Goal: Task Accomplishment & Management: Use online tool/utility

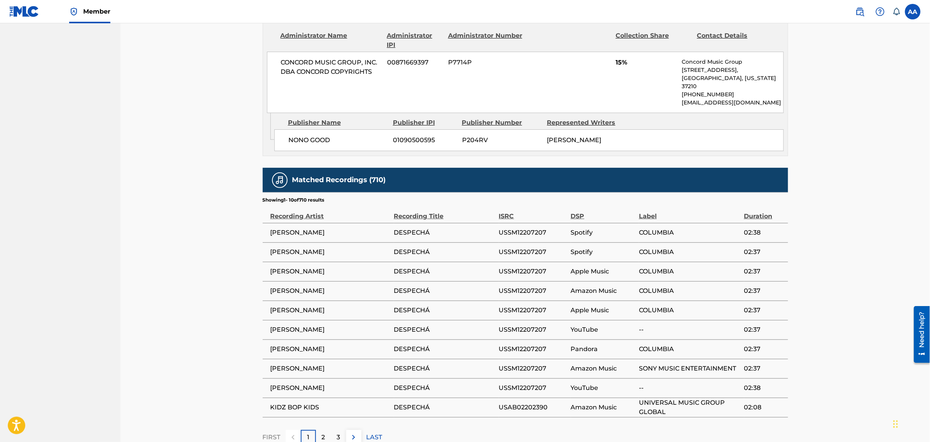
scroll to position [1166, 0]
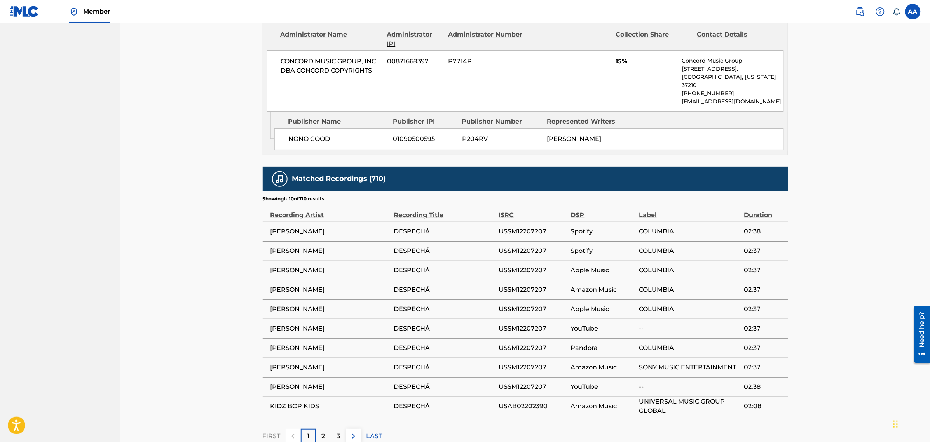
click at [324, 432] on p "2" at bounding box center [323, 436] width 3 height 9
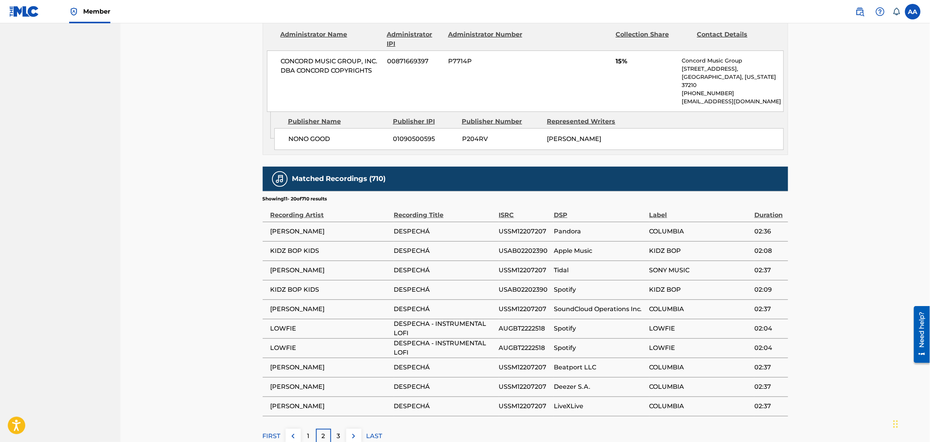
click at [335, 429] on div "3" at bounding box center [338, 436] width 15 height 15
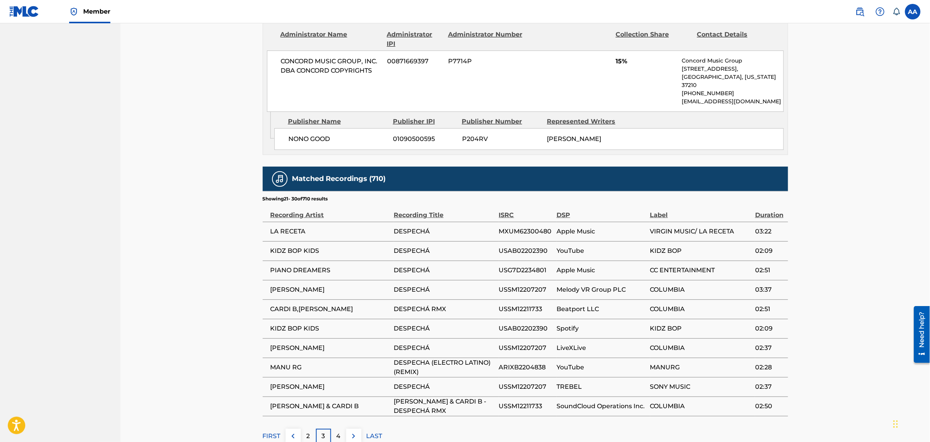
click at [337, 432] on p "4" at bounding box center [339, 436] width 4 height 9
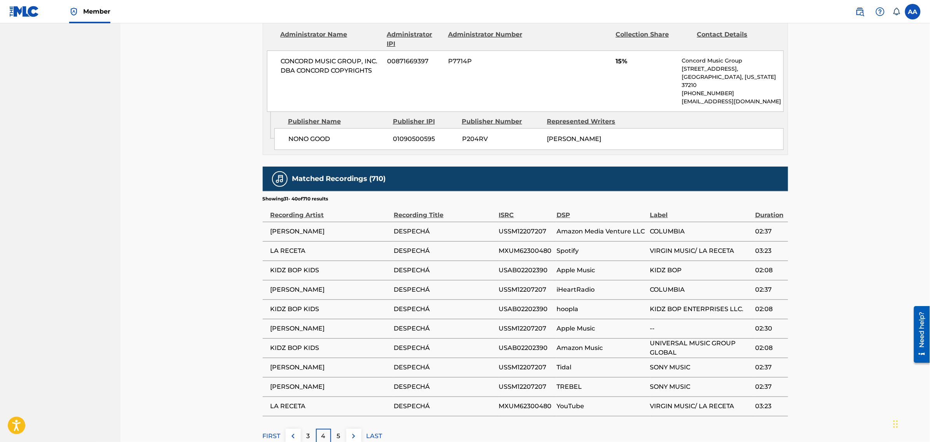
click at [337, 432] on p "5" at bounding box center [338, 436] width 3 height 9
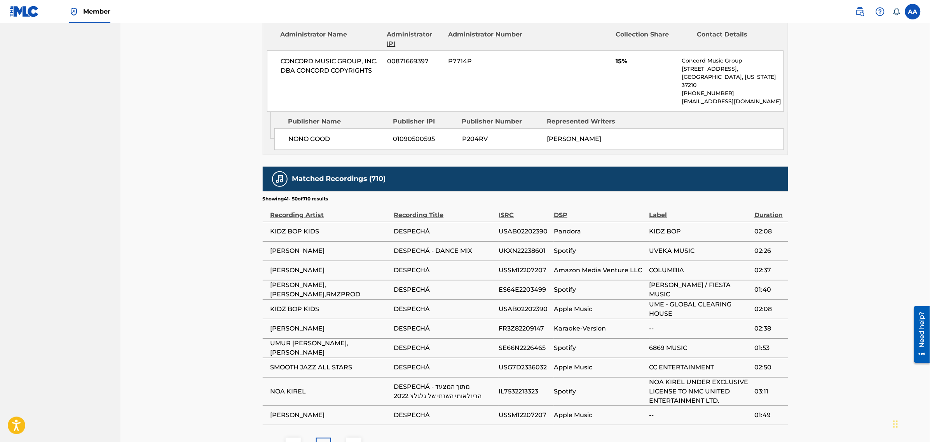
click at [343, 438] on div "6" at bounding box center [338, 445] width 15 height 15
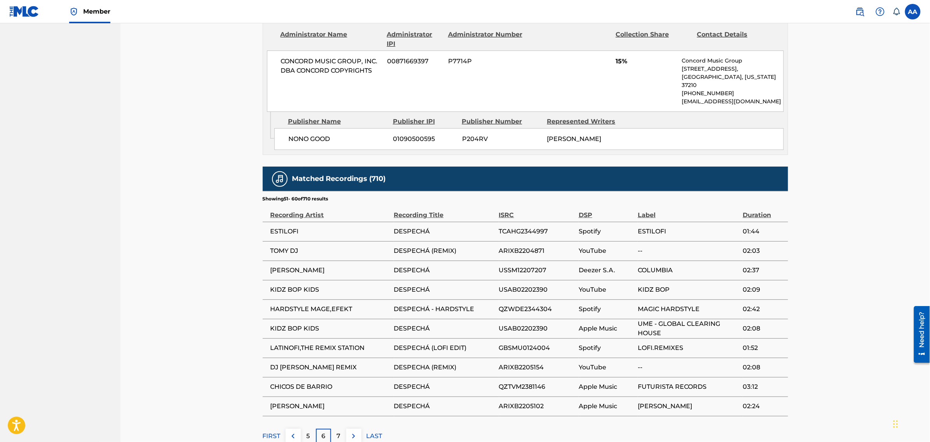
click at [342, 429] on div "7" at bounding box center [338, 436] width 15 height 15
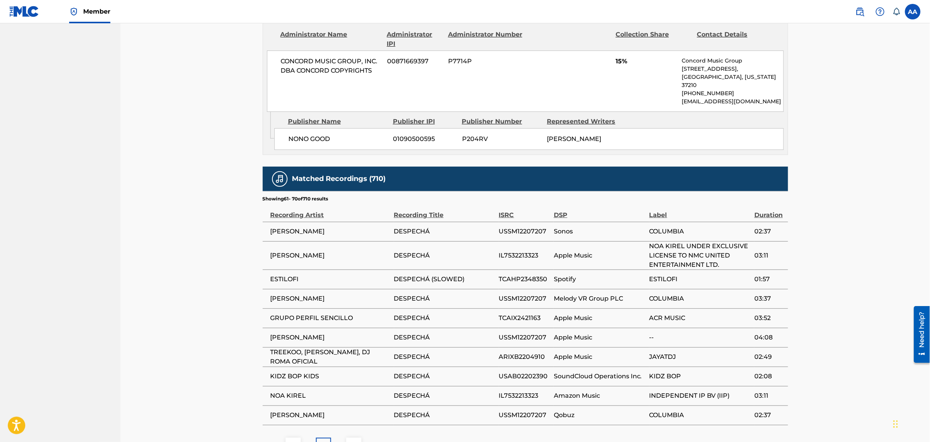
click at [339, 441] on p "8" at bounding box center [339, 445] width 4 height 9
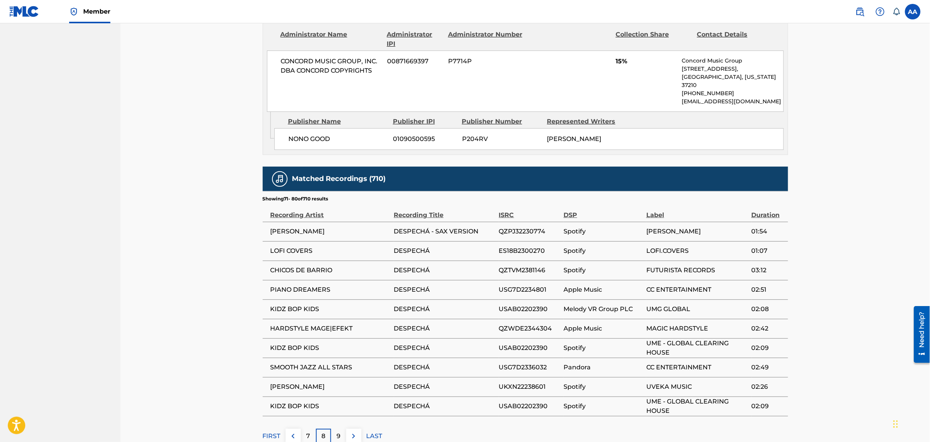
click at [341, 429] on div "9" at bounding box center [338, 436] width 15 height 15
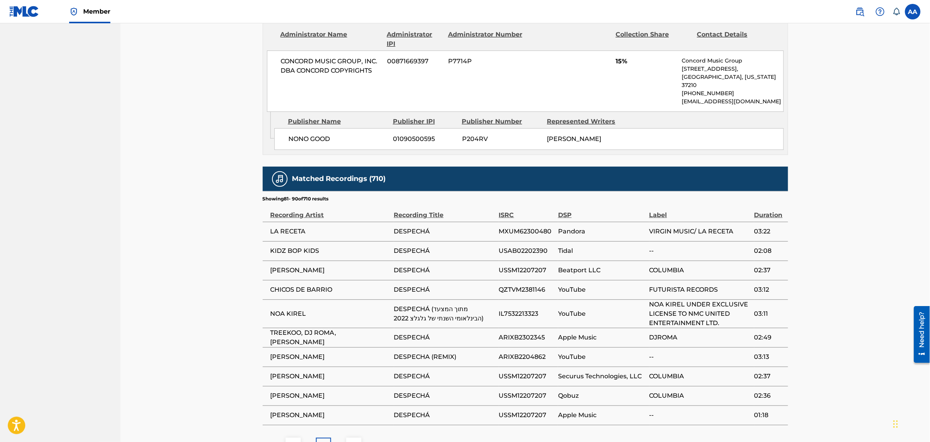
click at [341, 438] on div "10" at bounding box center [338, 445] width 15 height 15
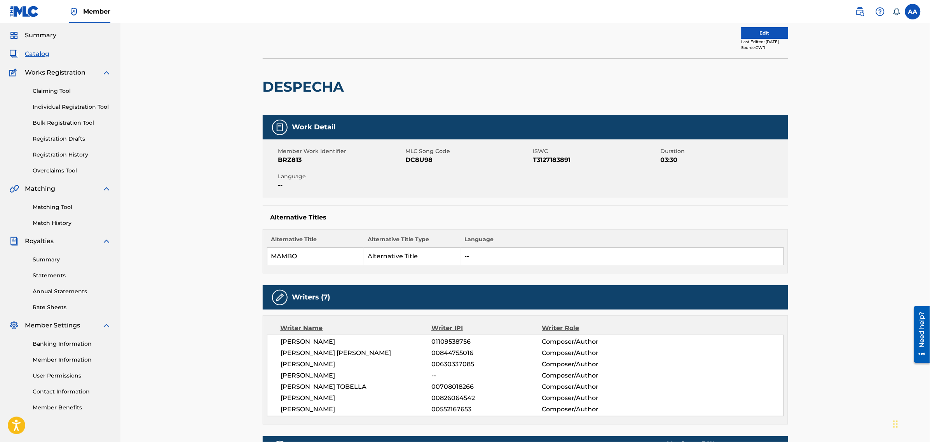
scroll to position [0, 0]
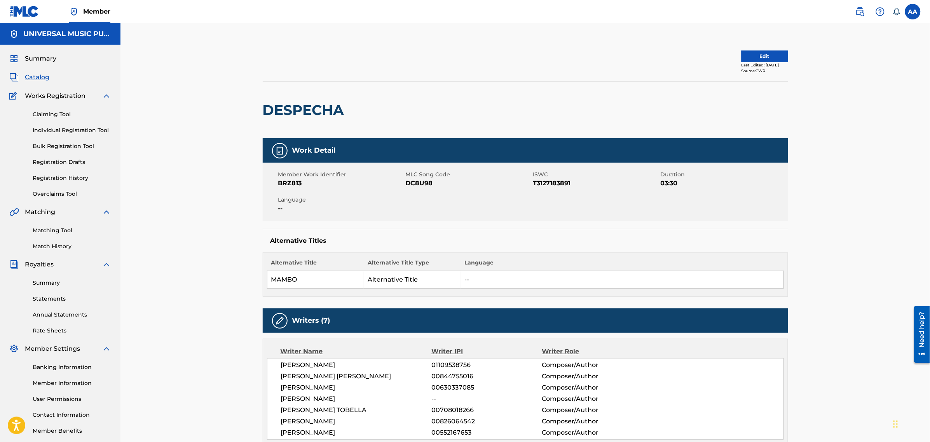
click at [37, 77] on span "Catalog" at bounding box center [37, 77] width 24 height 9
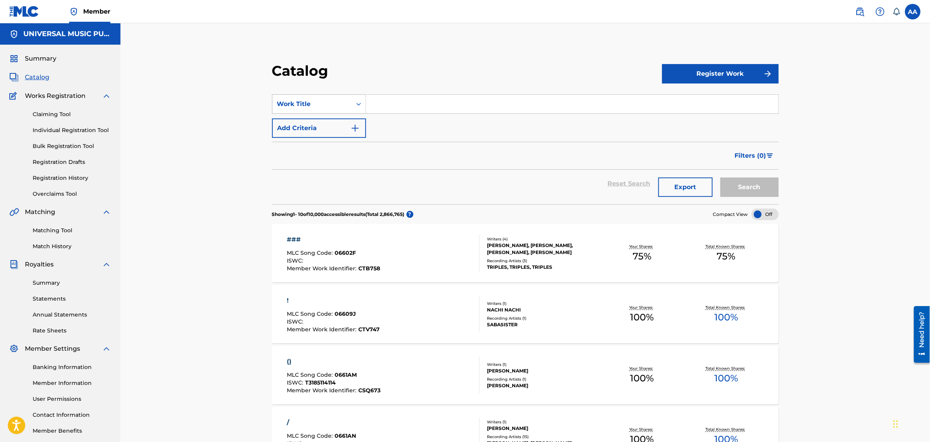
click at [304, 108] on div "Work Title" at bounding box center [312, 104] width 70 height 9
click at [309, 195] on div "ISRC" at bounding box center [318, 201] width 93 height 19
click at [394, 105] on input "Search Form" at bounding box center [572, 104] width 412 height 19
paste input "ES71G2232652"
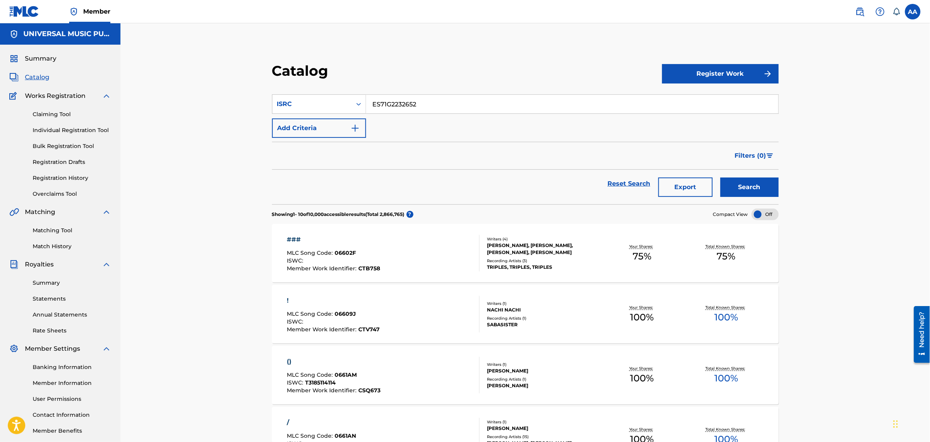
type input "ES71G2232652"
click at [721, 178] on button "Search" at bounding box center [750, 187] width 58 height 19
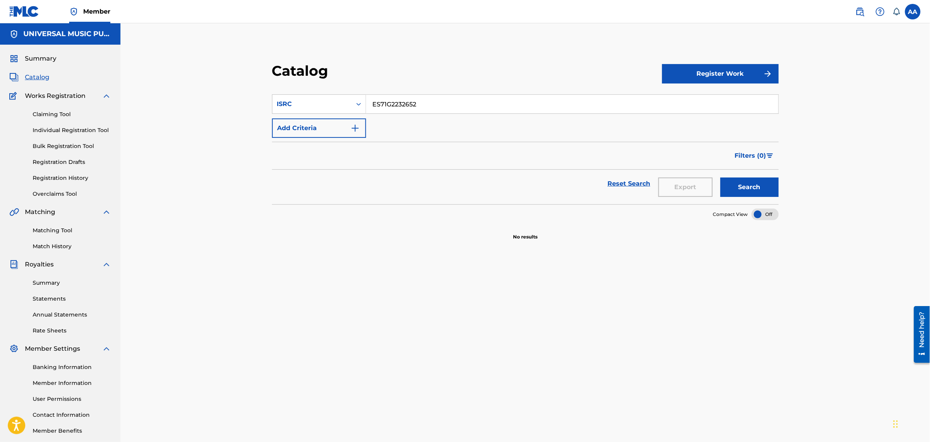
click at [49, 246] on link "Match History" at bounding box center [72, 247] width 79 height 8
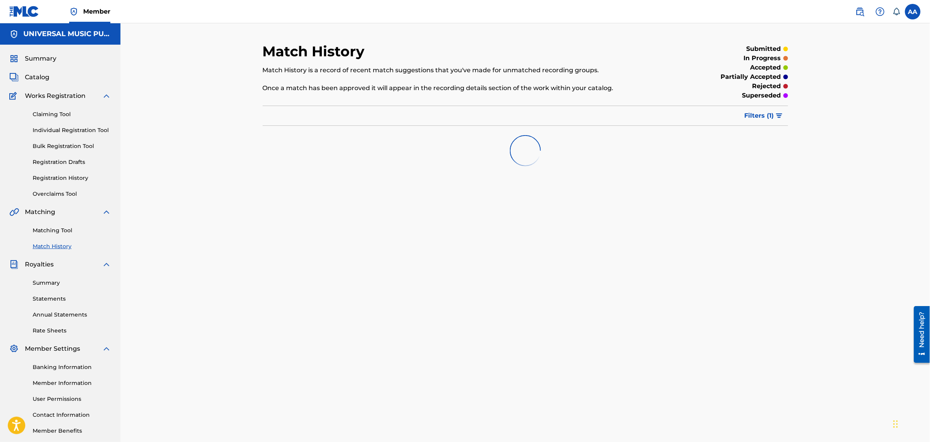
click at [51, 229] on link "Matching Tool" at bounding box center [72, 231] width 79 height 8
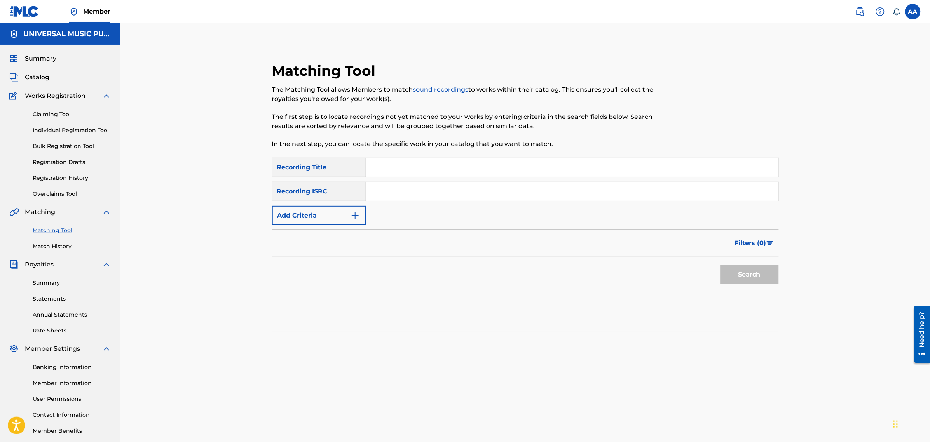
click at [391, 194] on input "Search Form" at bounding box center [572, 191] width 412 height 19
paste input "ES71G2232652"
type input "ES71G2232652"
click at [721, 265] on button "Search" at bounding box center [750, 274] width 58 height 19
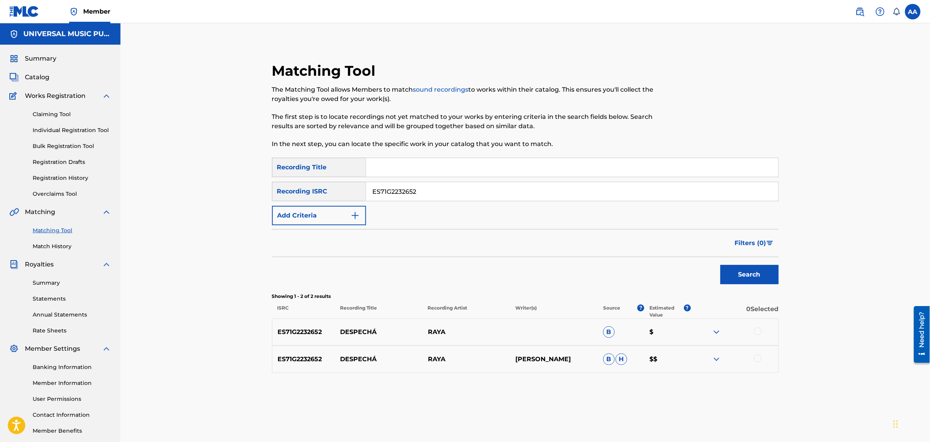
click at [757, 358] on div at bounding box center [758, 359] width 8 height 8
click at [758, 332] on div at bounding box center [758, 332] width 8 height 8
click at [564, 381] on button "Match 2 Groups" at bounding box center [546, 378] width 86 height 19
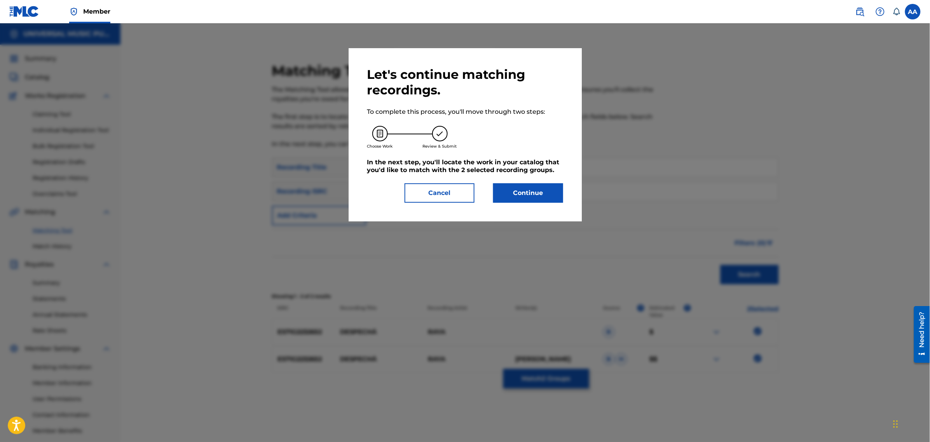
click at [533, 200] on button "Continue" at bounding box center [528, 192] width 70 height 19
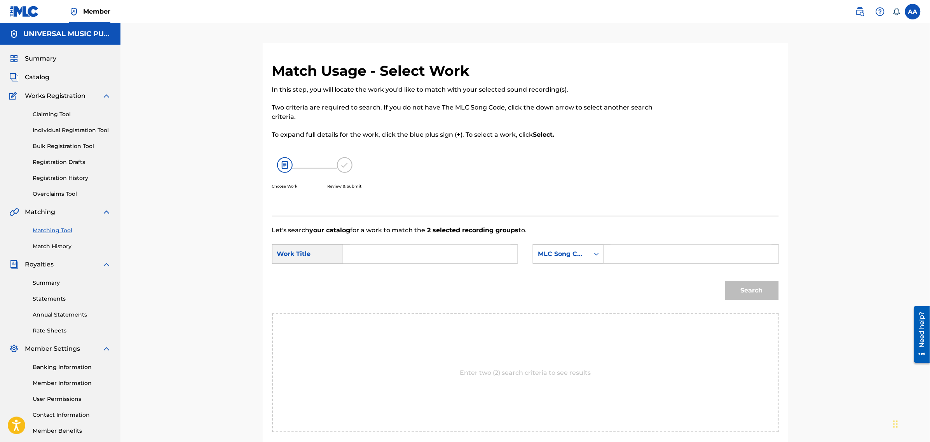
click at [417, 250] on input "Search Form" at bounding box center [430, 254] width 161 height 19
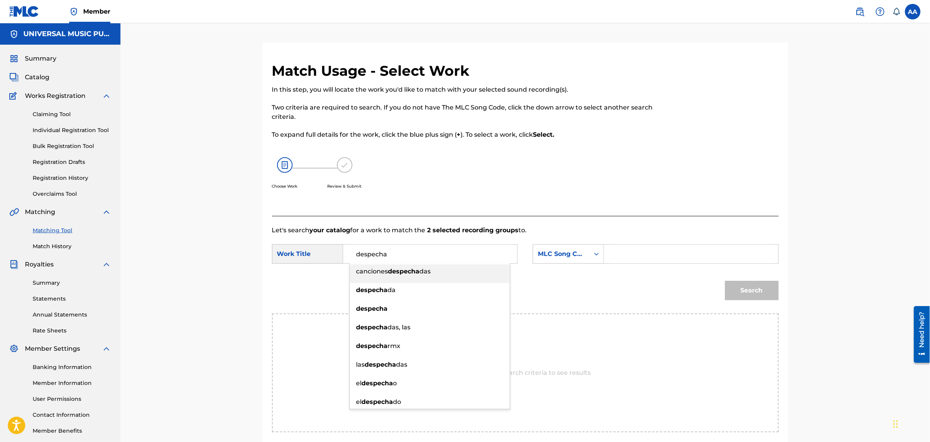
type input "despecha"
click at [471, 225] on div "Let's search your catalog for a work to match the 2 selected recording groups t…" at bounding box center [525, 334] width 507 height 236
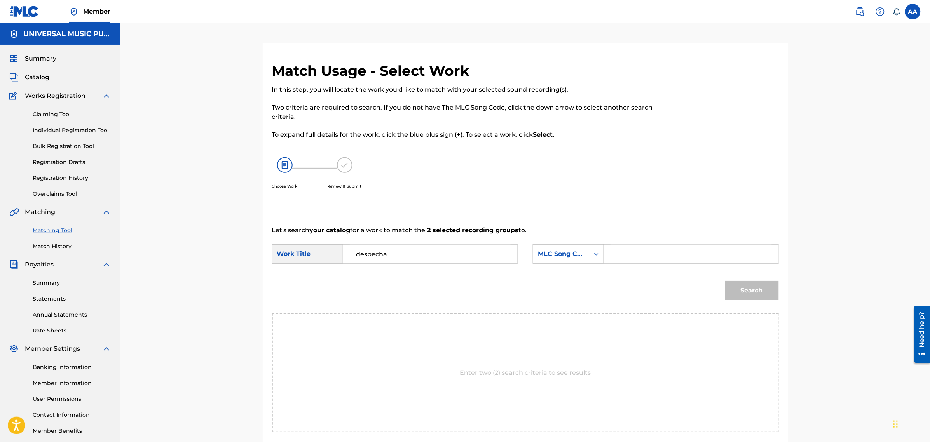
click at [631, 252] on input "Search Form" at bounding box center [691, 254] width 161 height 19
paste input "DC8U98"
type input "DC8U98"
click at [732, 290] on button "Search" at bounding box center [752, 290] width 54 height 19
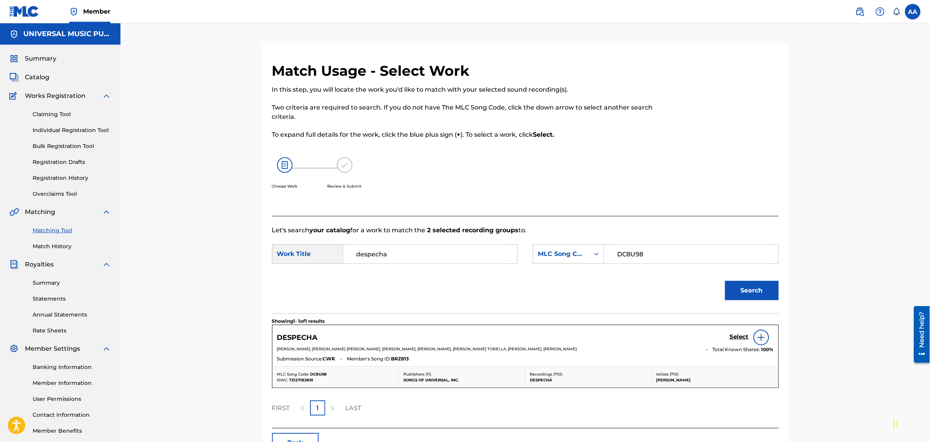
click at [743, 334] on h5 "Select" at bounding box center [739, 337] width 19 height 7
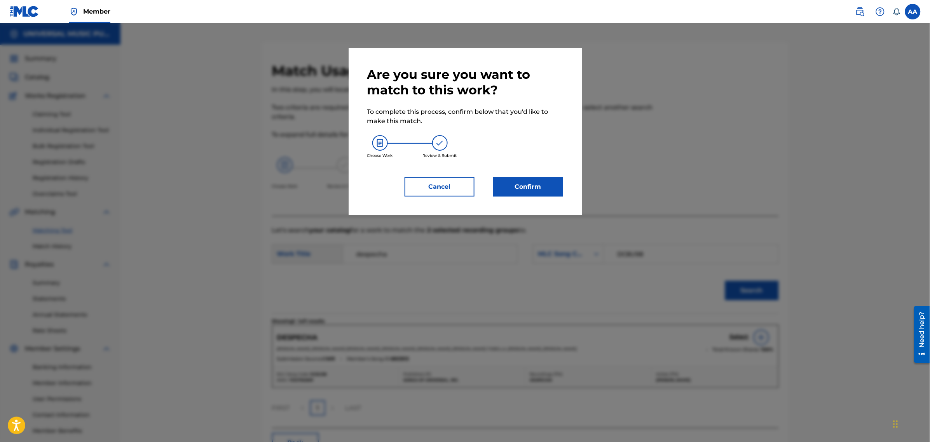
click at [534, 187] on button "Confirm" at bounding box center [528, 186] width 70 height 19
